Goal: Information Seeking & Learning: Learn about a topic

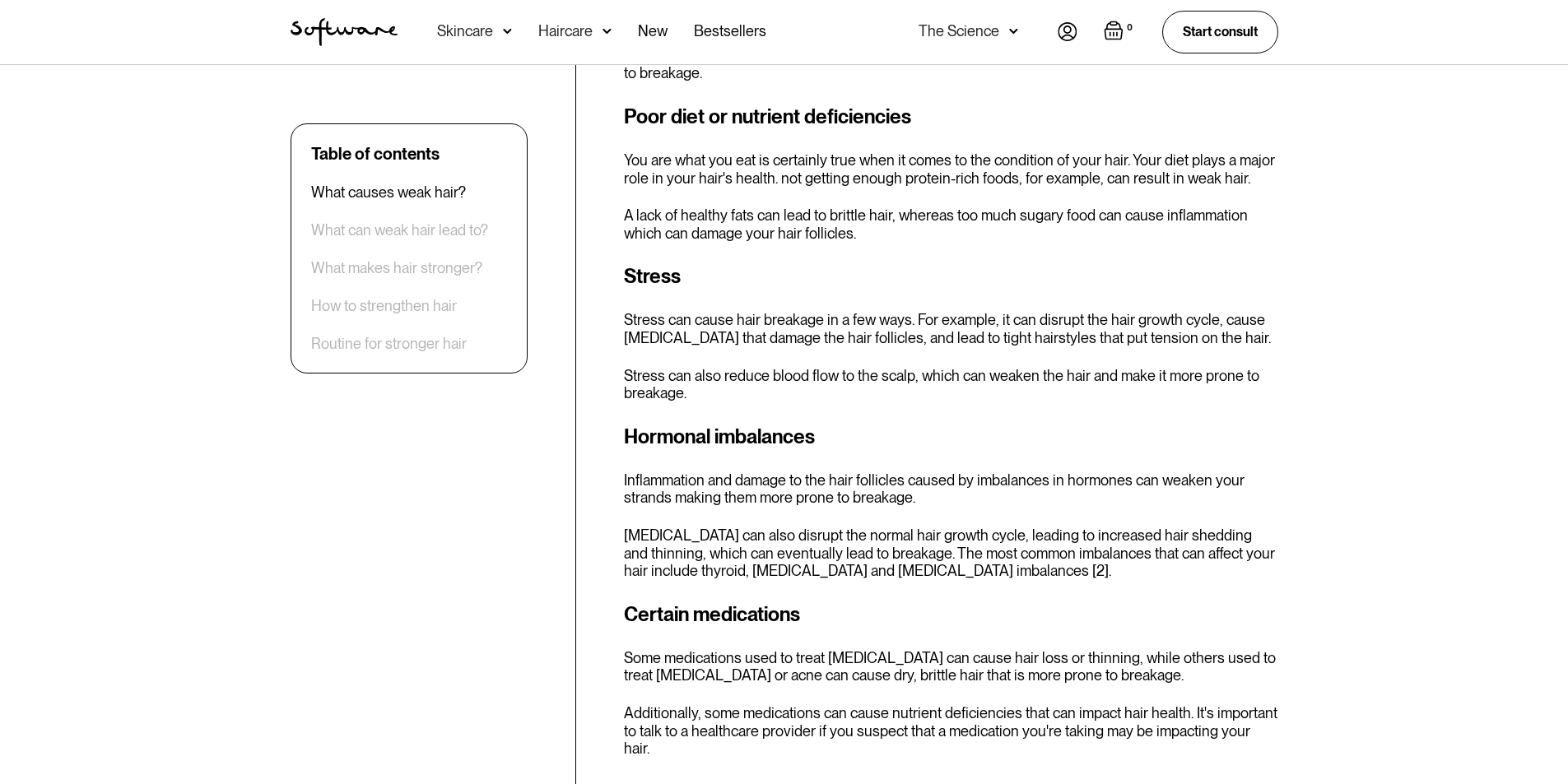
scroll to position [1070, 0]
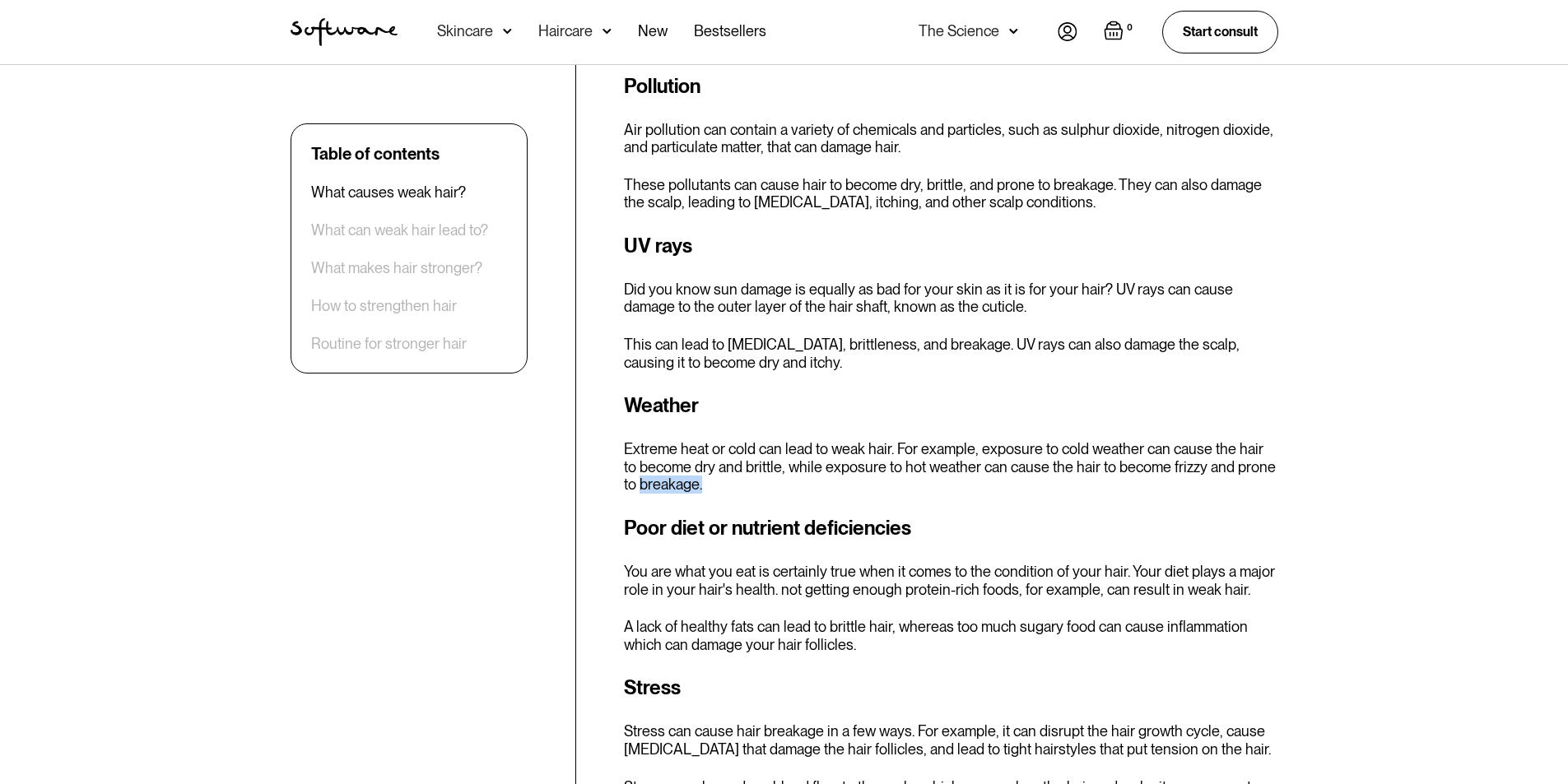
drag, startPoint x: 627, startPoint y: 458, endPoint x: 720, endPoint y: 460, distance: 93.0
click at [720, 460] on p "Extreme heat or cold can lead to weak hair. For example, exposure to cold weath…" at bounding box center [951, 467] width 654 height 53
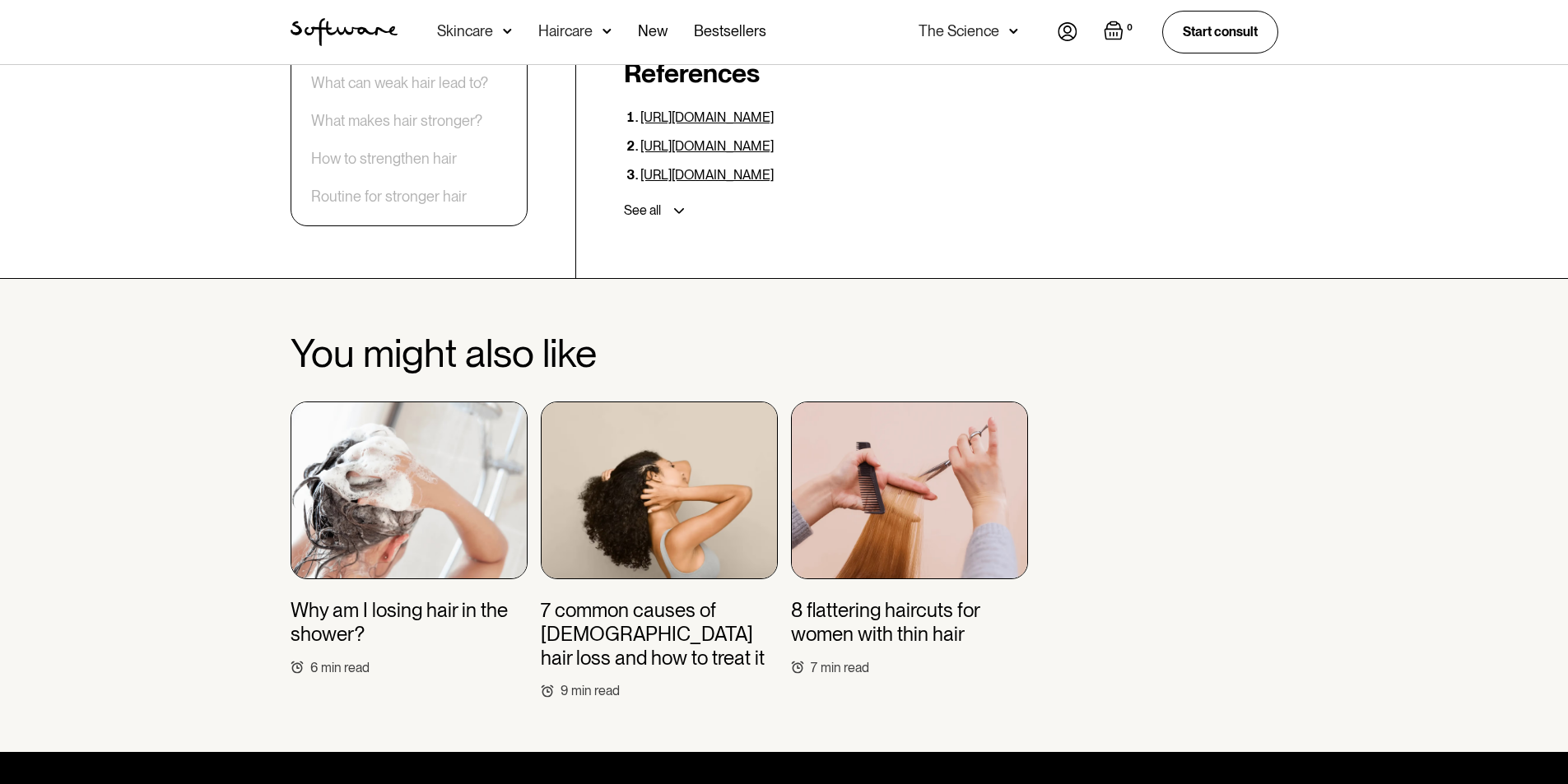
scroll to position [5351, 0]
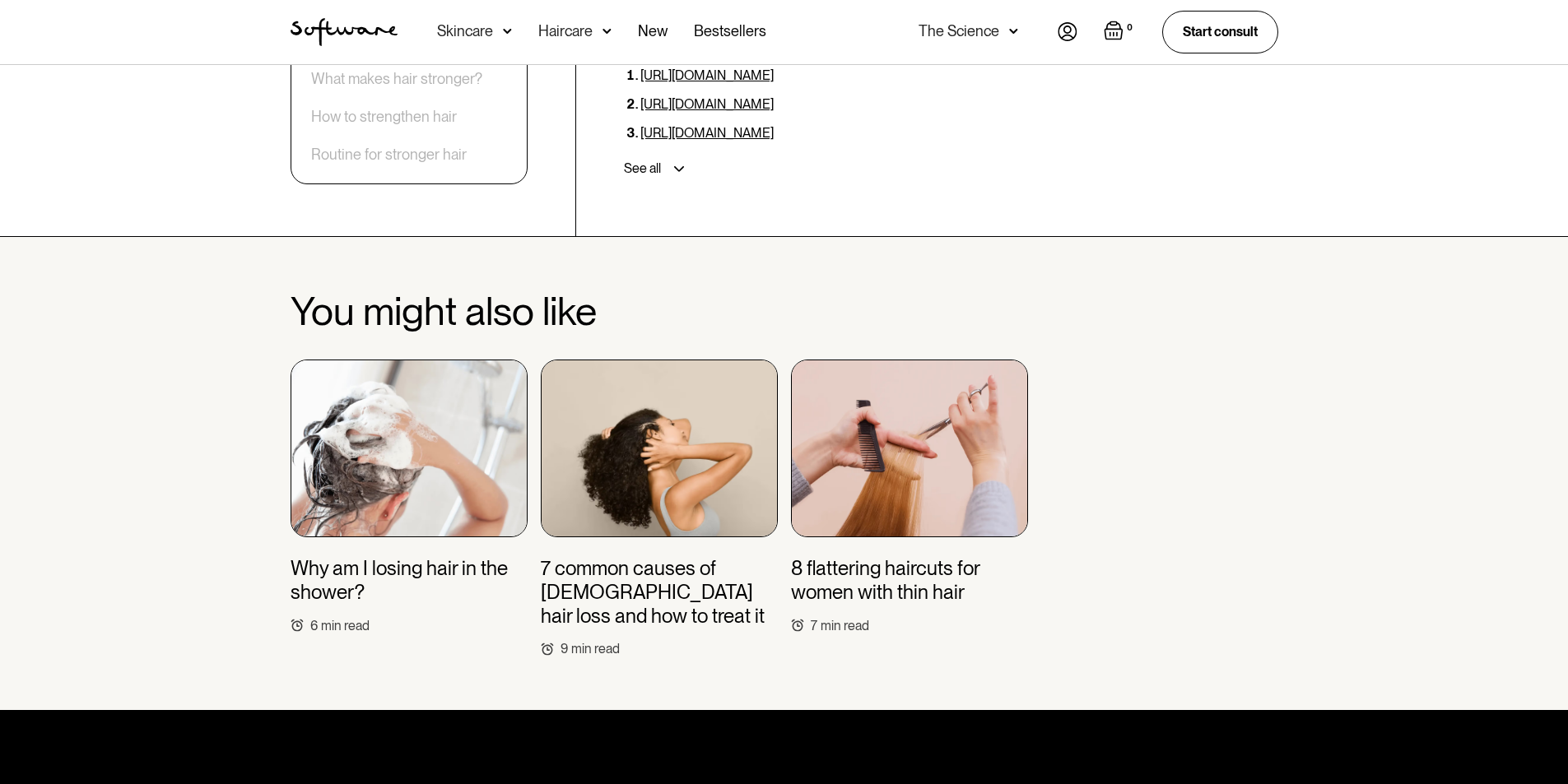
click at [436, 558] on h3 "Why am I losing hair in the shower?" at bounding box center [409, 582] width 237 height 48
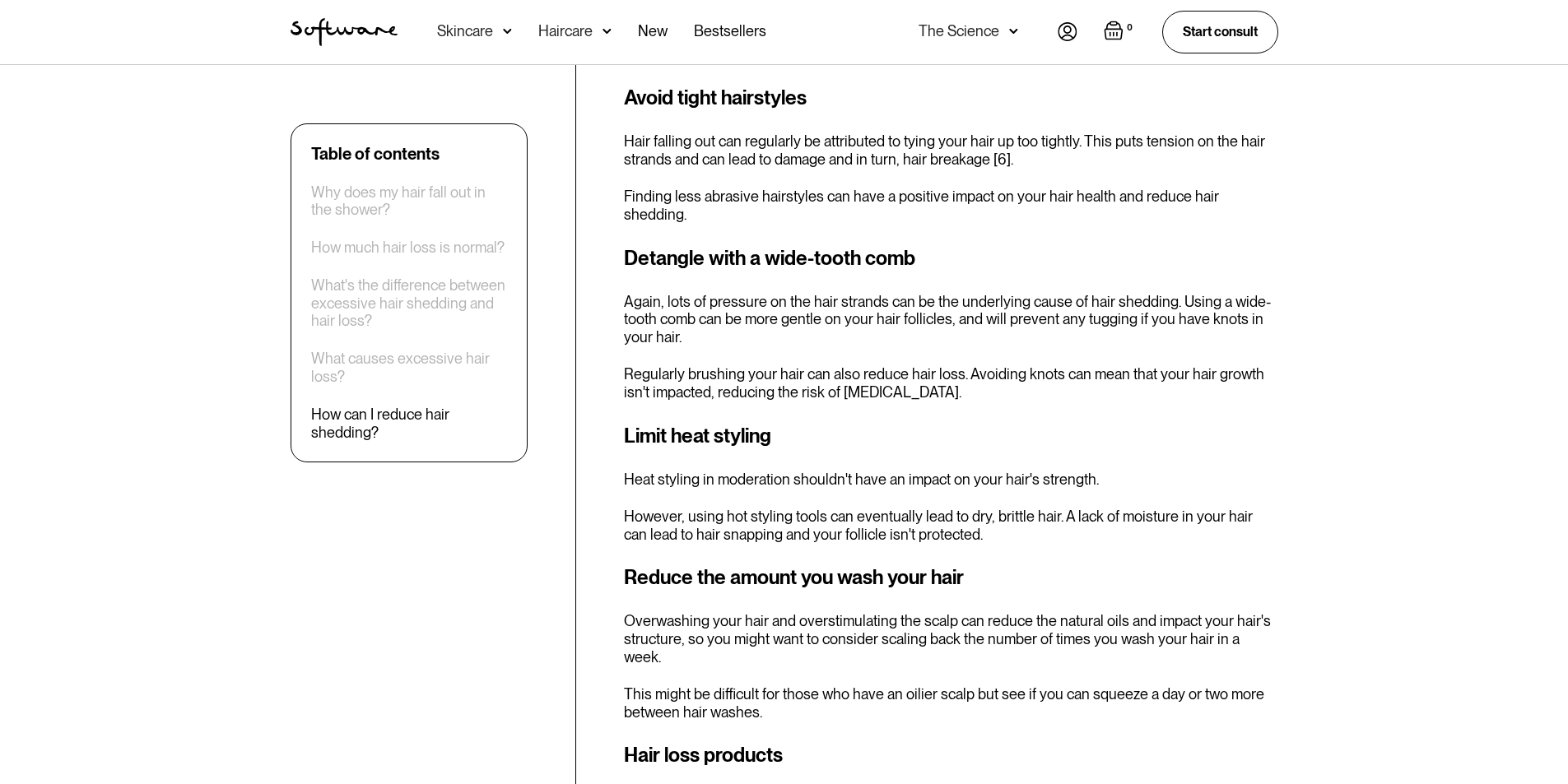
scroll to position [2716, 0]
